Goal: Task Accomplishment & Management: Manage account settings

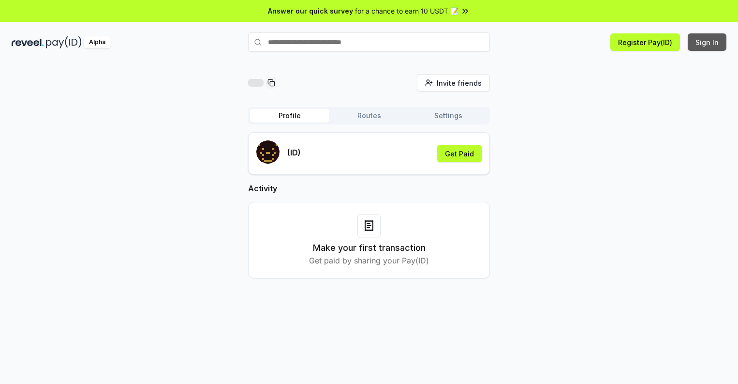
click at [708, 42] on button "Sign In" at bounding box center [707, 41] width 39 height 17
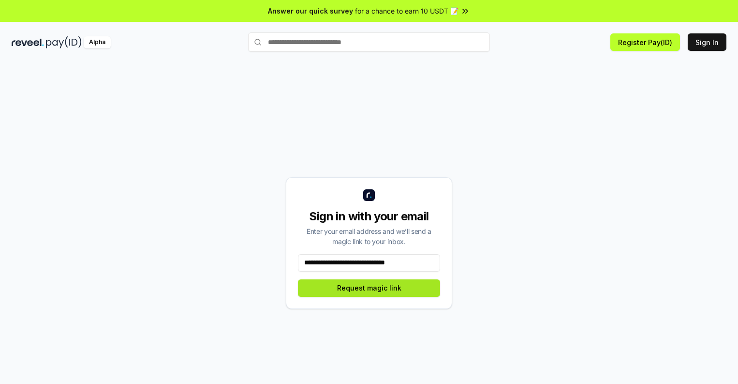
type input "**********"
click at [369, 287] on button "Request magic link" at bounding box center [369, 287] width 142 height 17
